Goal: Contribute content: Add original content to the website for others to see

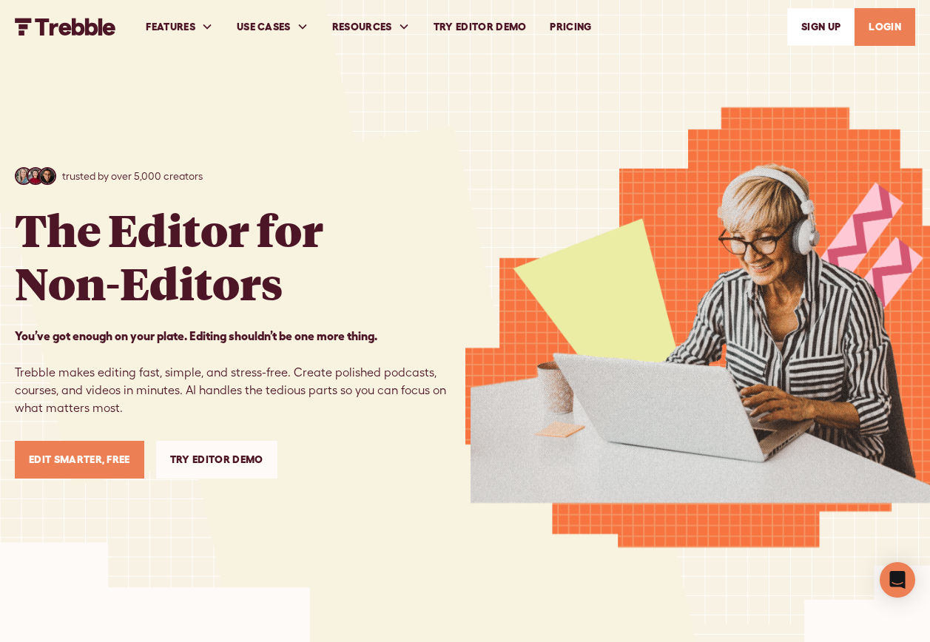
click at [109, 467] on link "Edit Smarter, Free" at bounding box center [79, 460] width 129 height 38
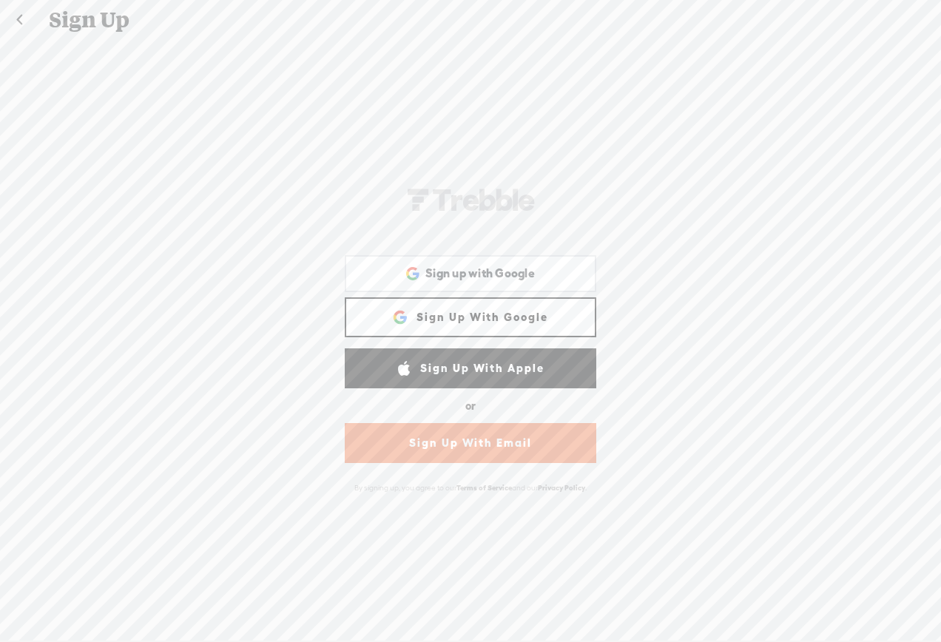
click at [538, 311] on link "Sign Up With Google" at bounding box center [470, 317] width 251 height 40
click at [518, 308] on link "Sign Up With Google" at bounding box center [470, 317] width 251 height 40
click at [457, 331] on link "Sign Up With Google" at bounding box center [470, 317] width 251 height 40
drag, startPoint x: 350, startPoint y: 345, endPoint x: 320, endPoint y: 364, distance: 34.9
click at [322, 364] on form "[PERSON_NAME]-58D2-V8V Sign Up With Facebook Sign up with Google Sign up with G…" at bounding box center [470, 339] width 296 height 603
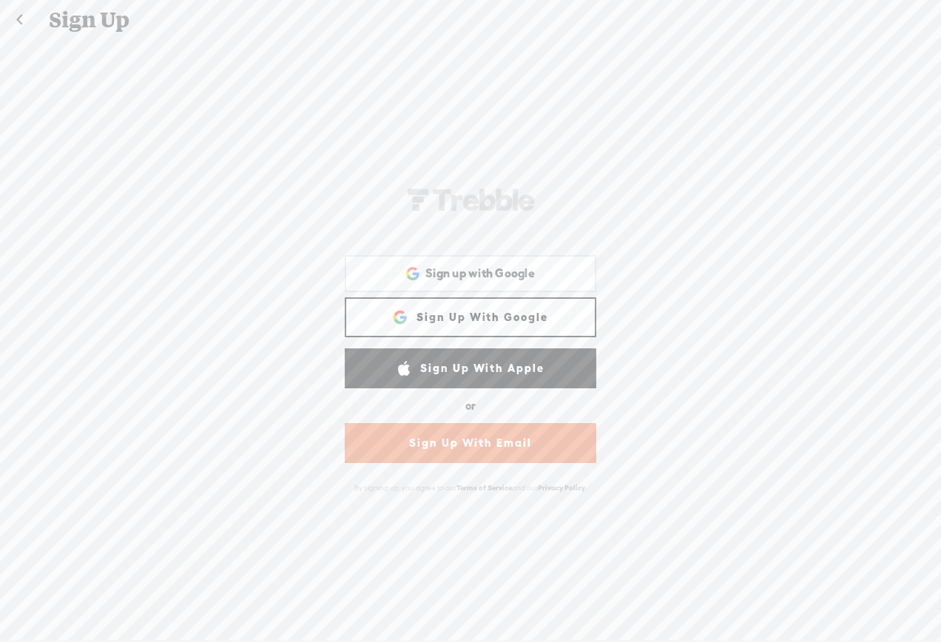
drag, startPoint x: 373, startPoint y: 309, endPoint x: 380, endPoint y: 306, distance: 8.0
click at [380, 306] on link "Sign Up With Google" at bounding box center [470, 317] width 251 height 40
click at [446, 273] on span "Sign up with Google" at bounding box center [479, 273] width 109 height 16
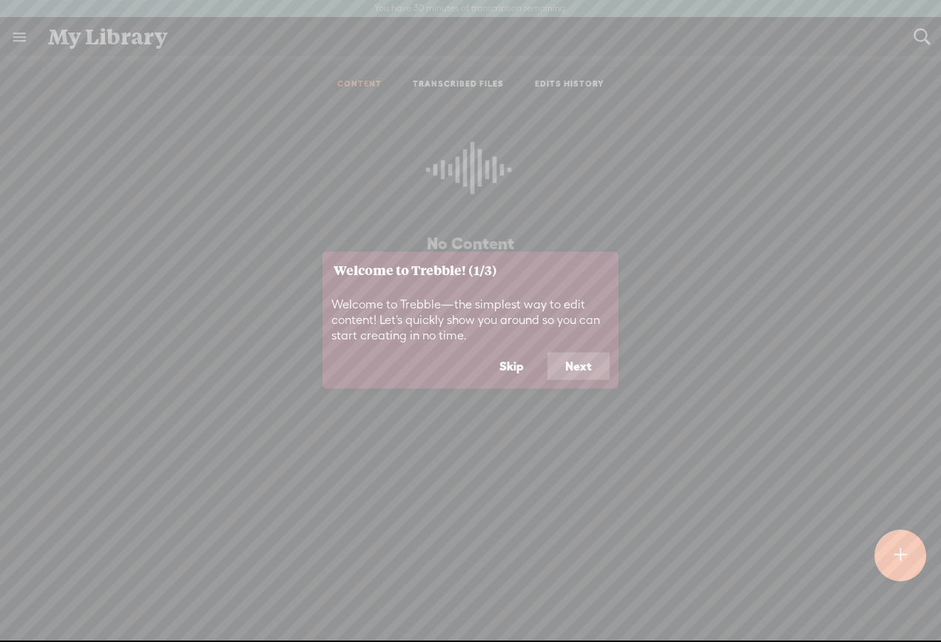
click at [582, 357] on button "Next" at bounding box center [578, 366] width 62 height 28
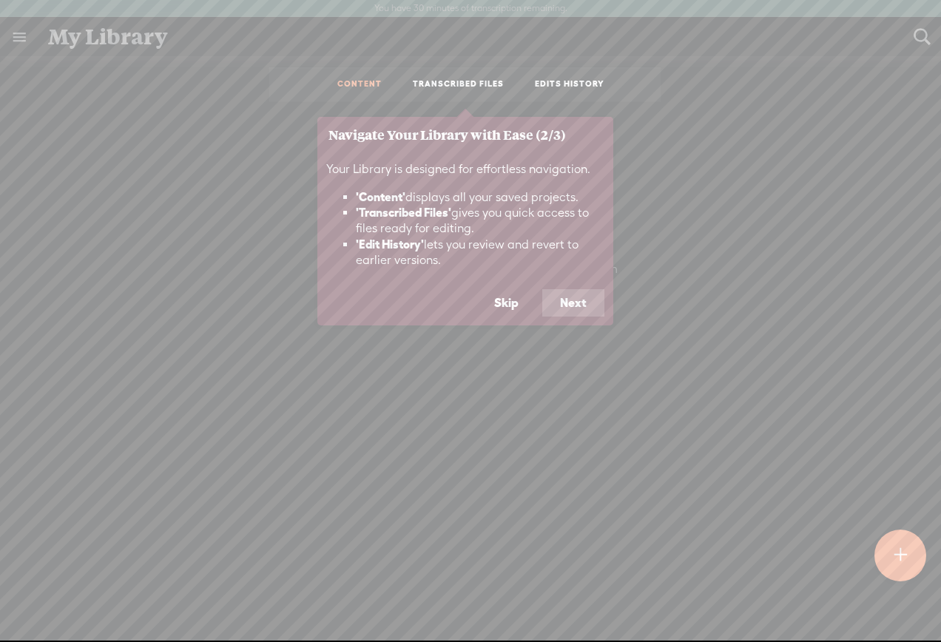
click at [591, 299] on button "Next" at bounding box center [573, 303] width 62 height 28
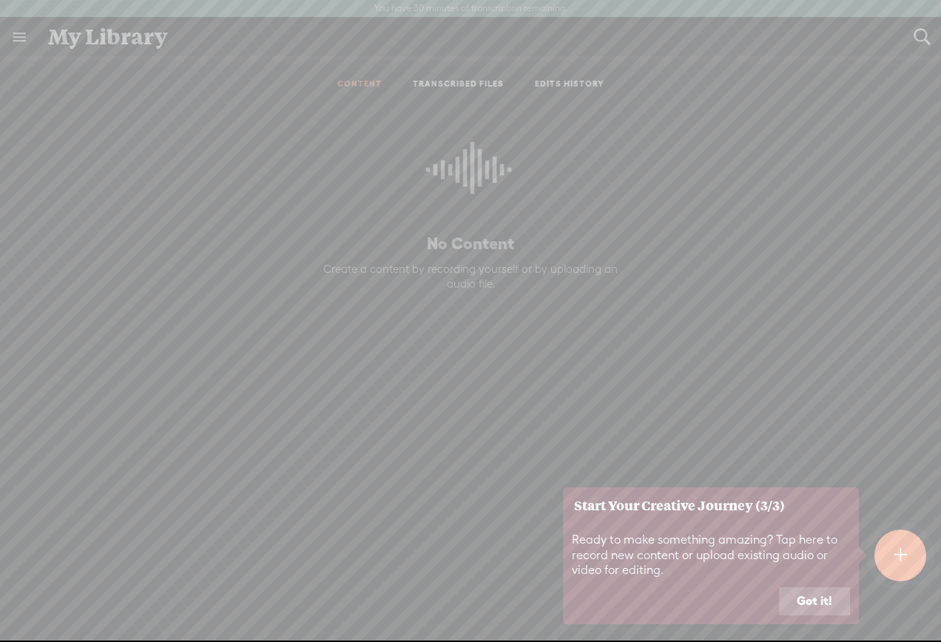
click at [836, 592] on button "Got it!" at bounding box center [814, 601] width 71 height 28
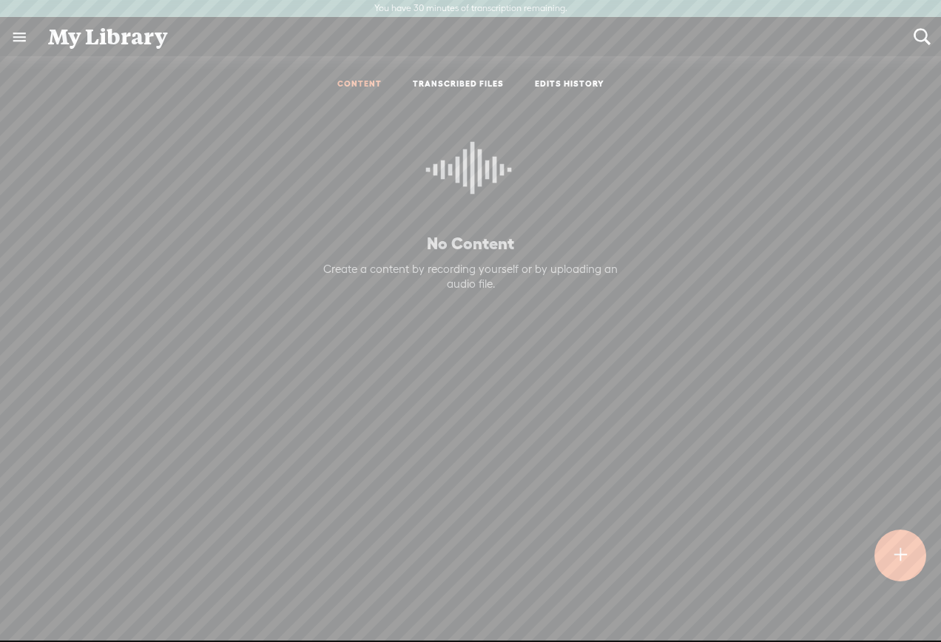
click at [887, 564] on div at bounding box center [900, 556] width 54 height 54
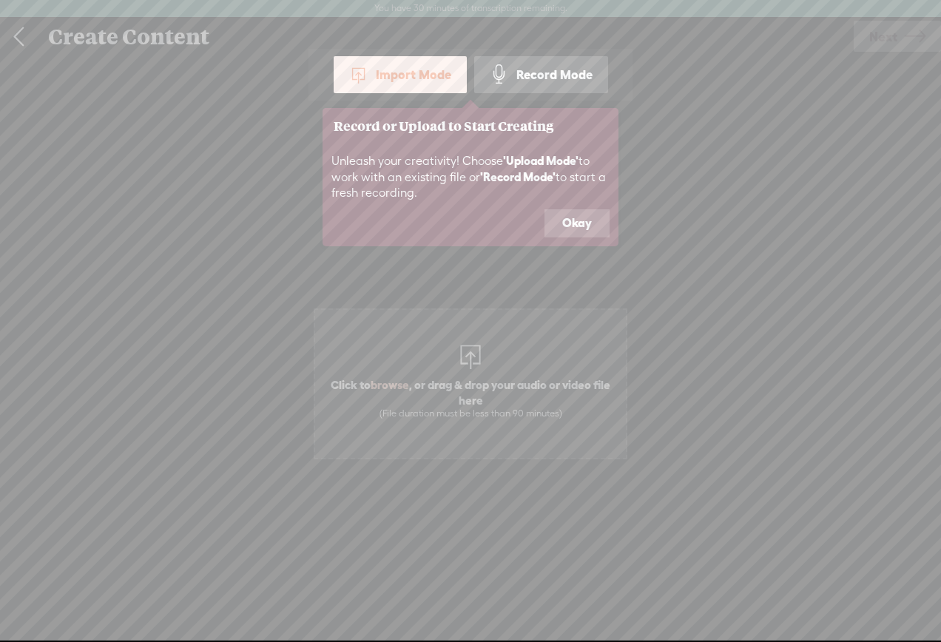
click at [578, 236] on button "Okay" at bounding box center [576, 223] width 65 height 28
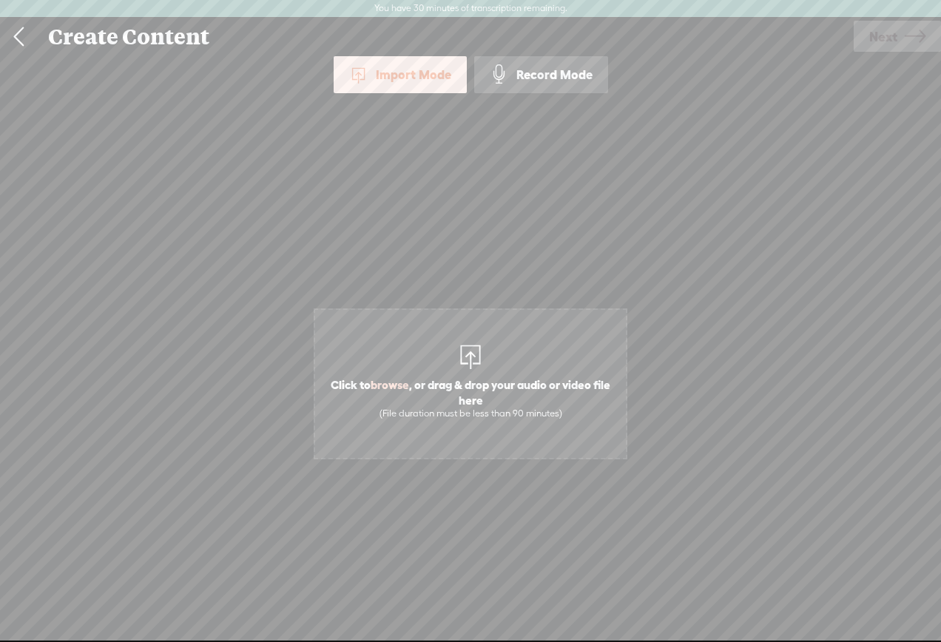
click at [529, 61] on div "Record Mode" at bounding box center [541, 74] width 134 height 37
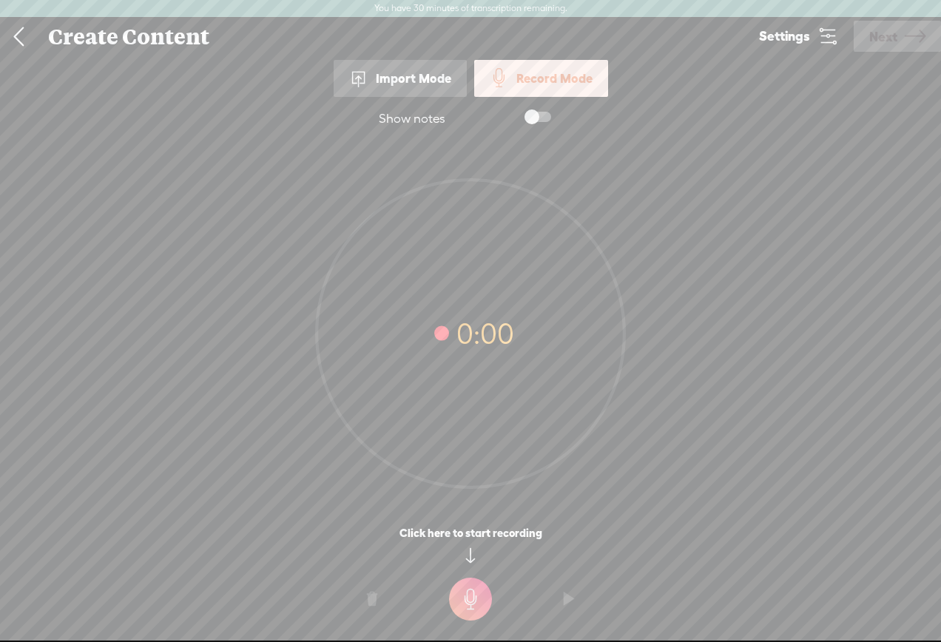
click at [482, 596] on t at bounding box center [470, 599] width 43 height 43
click at [465, 611] on t at bounding box center [470, 609] width 43 height 43
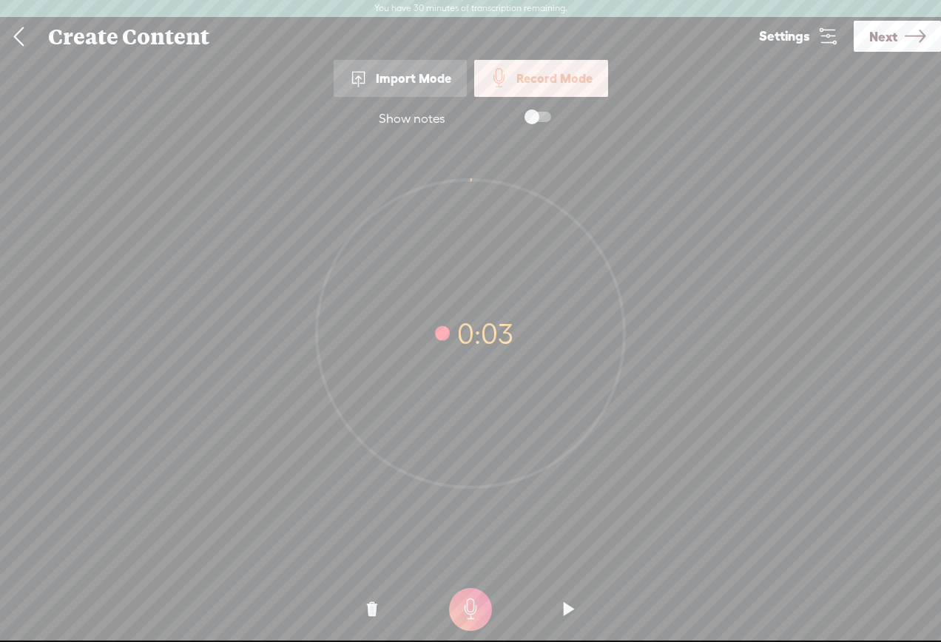
click at [368, 602] on t at bounding box center [372, 609] width 10 height 44
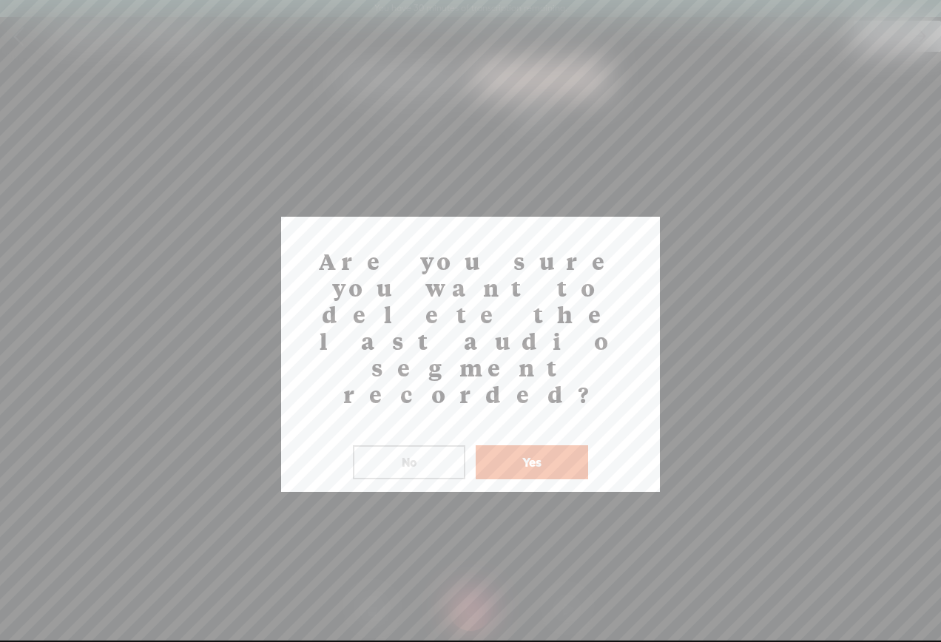
click at [522, 445] on button "Yes" at bounding box center [532, 462] width 112 height 34
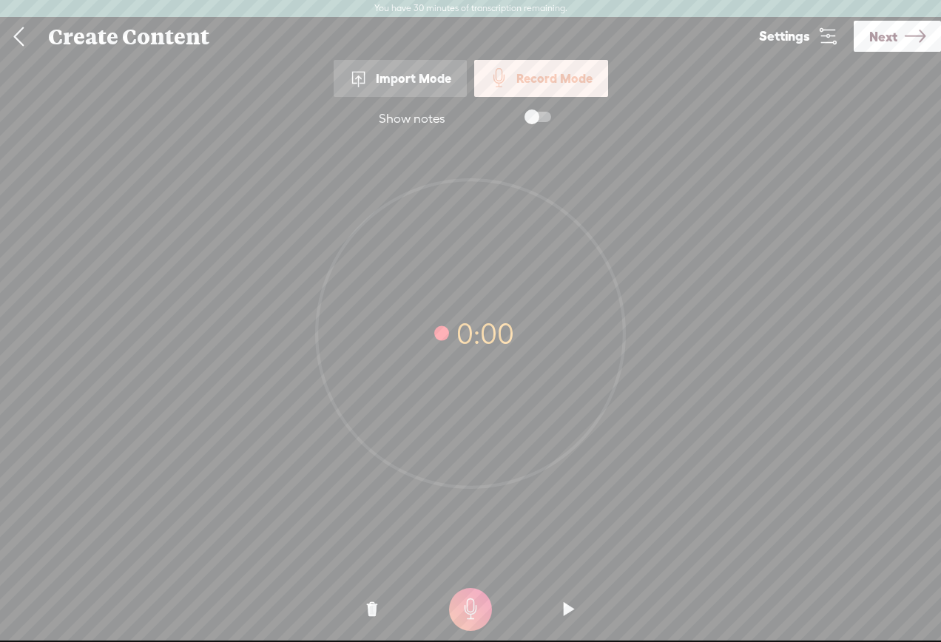
click at [467, 615] on t at bounding box center [470, 609] width 43 height 43
